Goal: Information Seeking & Learning: Learn about a topic

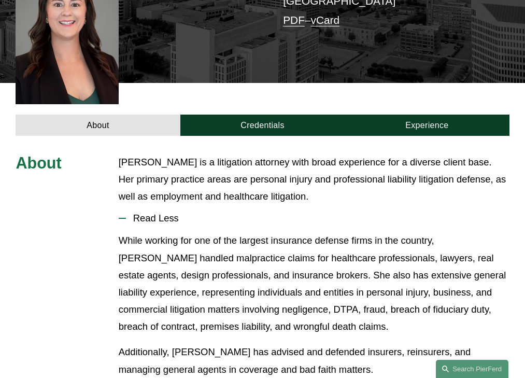
scroll to position [281, 0]
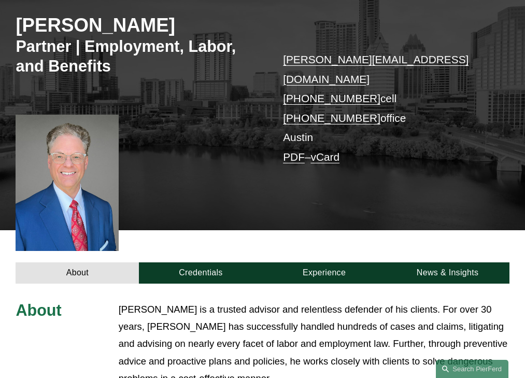
scroll to position [312, 0]
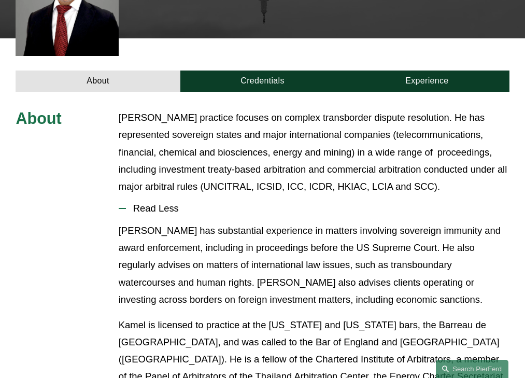
scroll to position [307, 0]
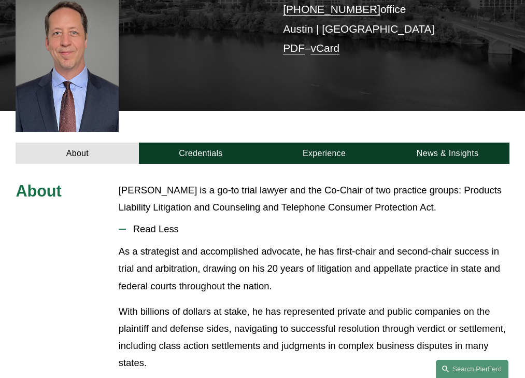
scroll to position [264, 0]
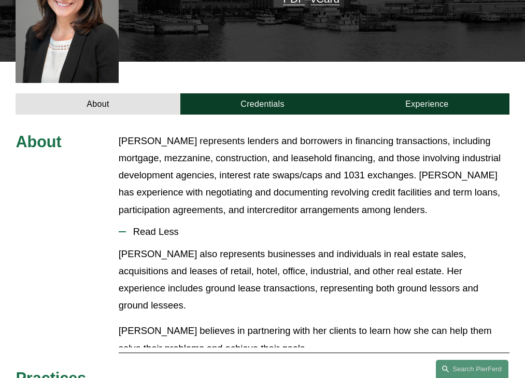
scroll to position [315, 0]
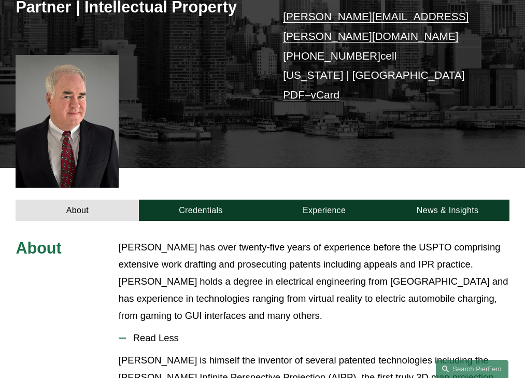
scroll to position [307, 0]
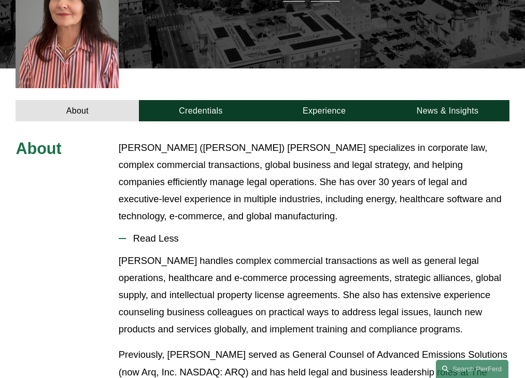
scroll to position [290, 0]
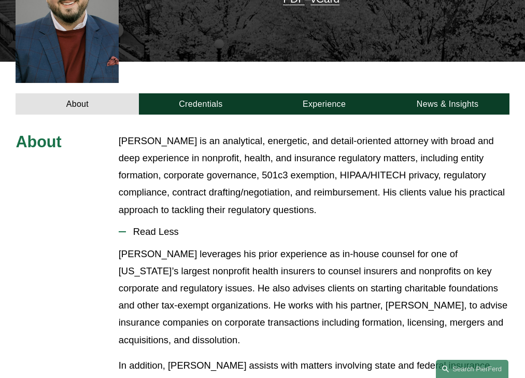
scroll to position [315, 0]
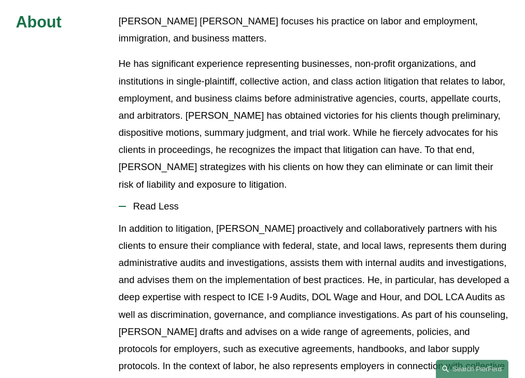
scroll to position [384, 0]
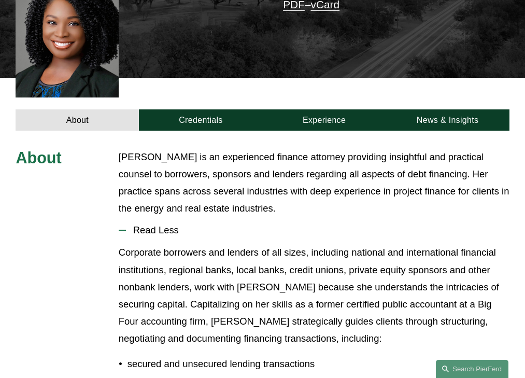
scroll to position [290, 0]
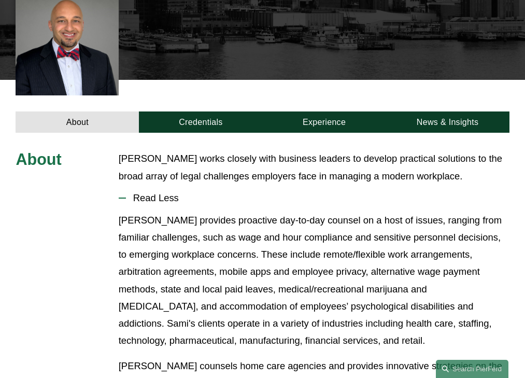
scroll to position [280, 0]
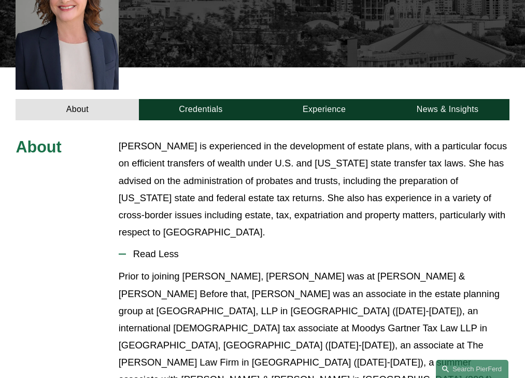
scroll to position [324, 0]
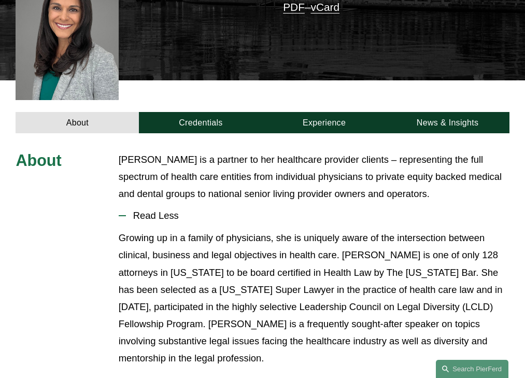
scroll to position [272, 0]
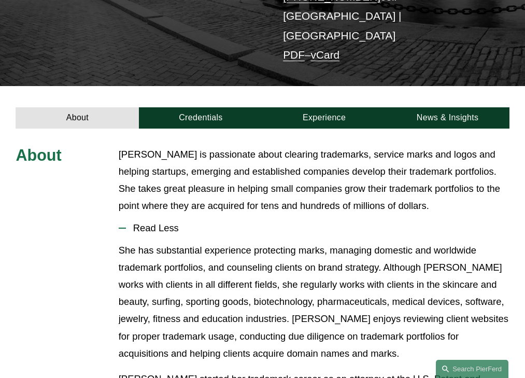
scroll to position [236, 0]
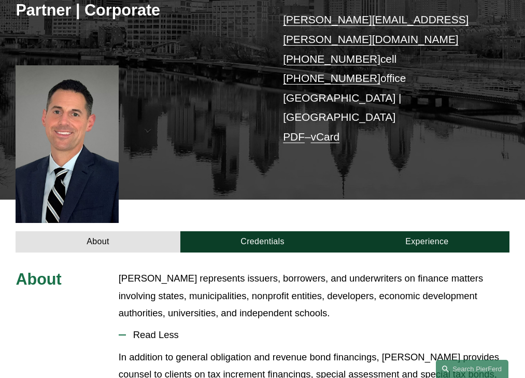
scroll to position [281, 0]
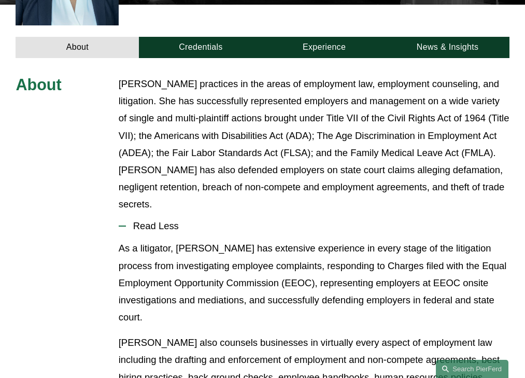
scroll to position [363, 0]
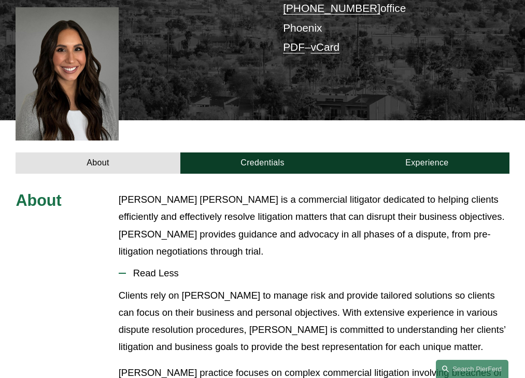
scroll to position [272, 0]
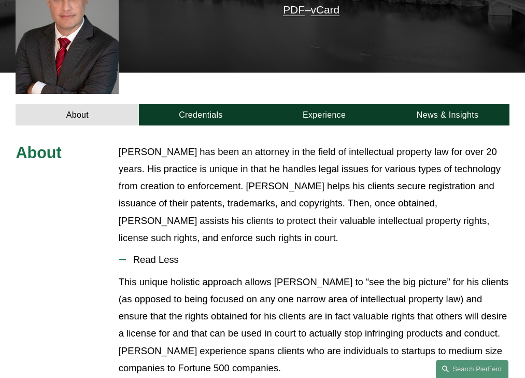
scroll to position [315, 0]
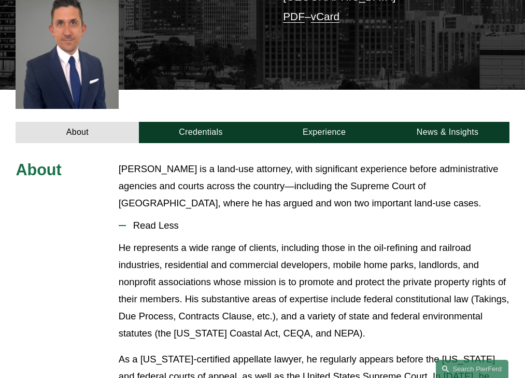
scroll to position [301, 0]
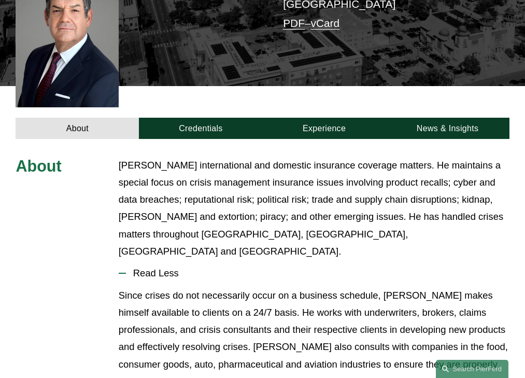
scroll to position [315, 0]
